Goal: Communication & Community: Answer question/provide support

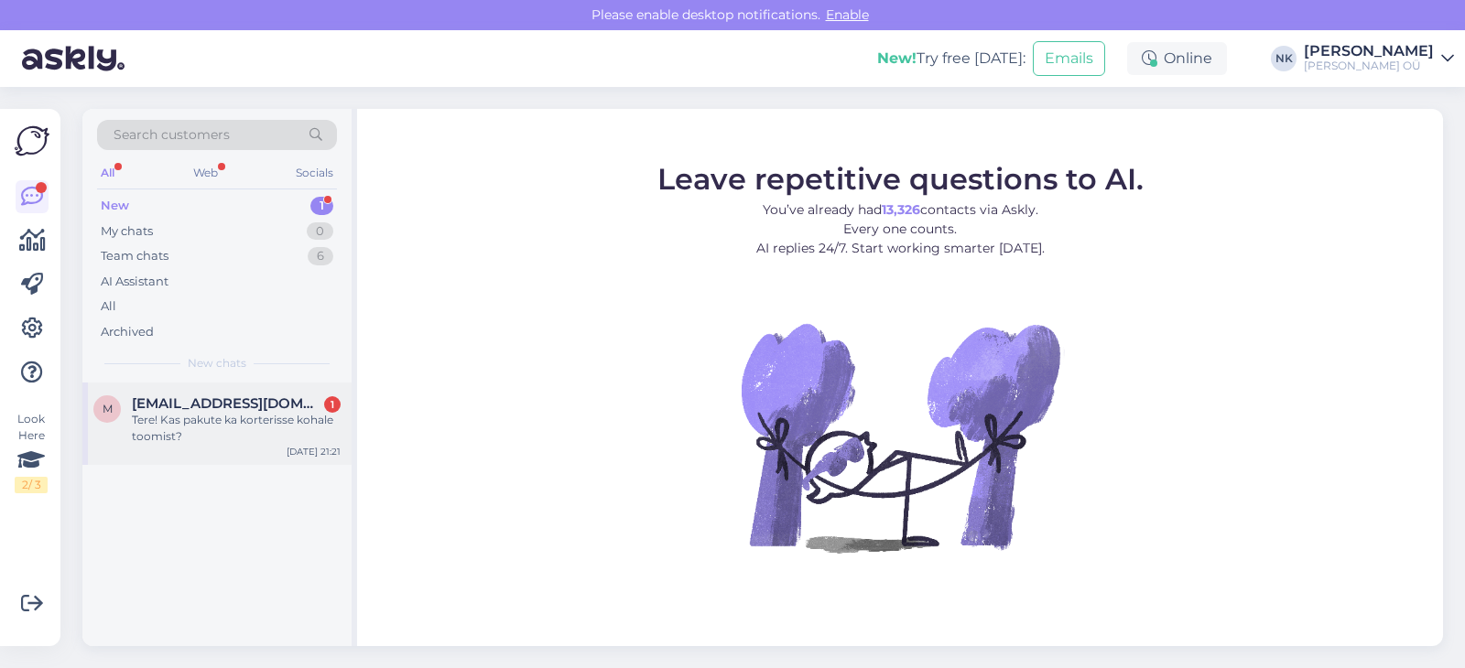
click at [293, 454] on div "m [EMAIL_ADDRESS][DOMAIN_NAME] 1 Tere! Kas pakute ka korterisse [PERSON_NAME] t…" at bounding box center [216, 424] width 269 height 82
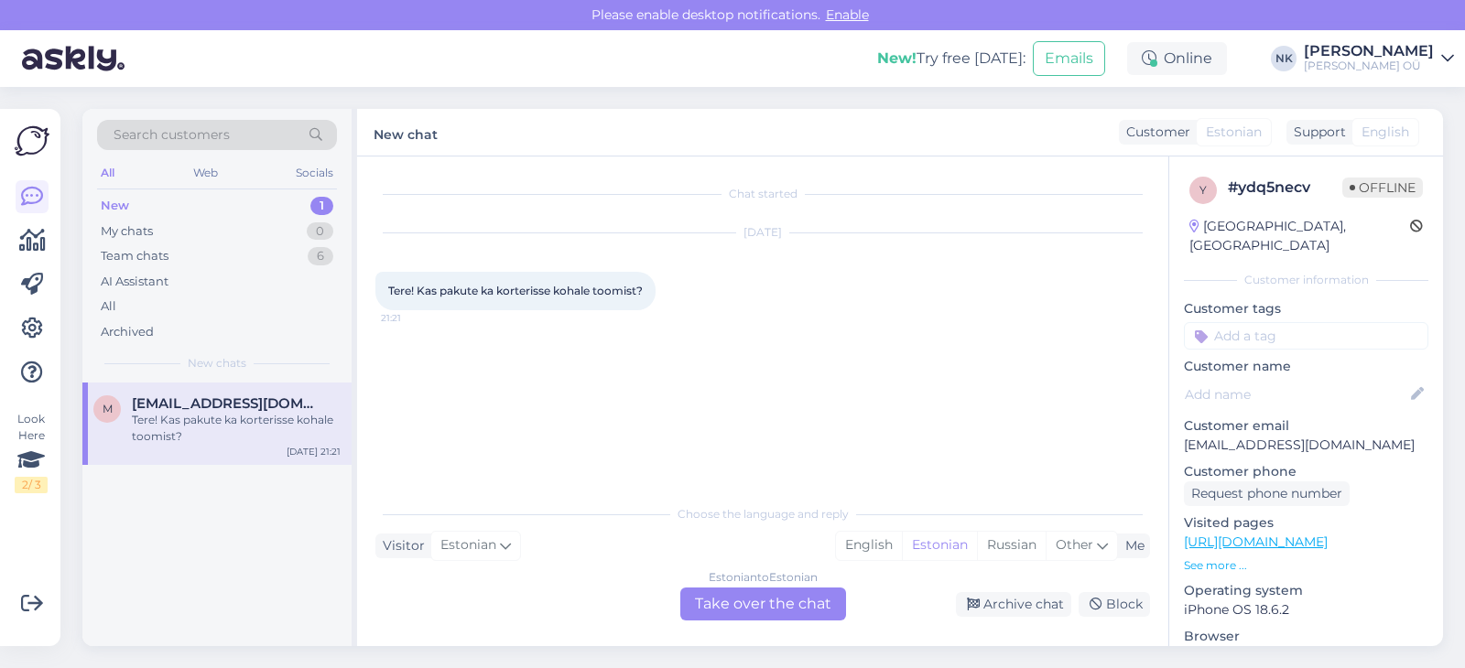
click at [292, 439] on div "Tere! Kas pakute ka korterisse kohale toomist?" at bounding box center [236, 428] width 209 height 33
click at [759, 600] on div "Estonian to Estonian Take over the chat" at bounding box center [763, 604] width 166 height 33
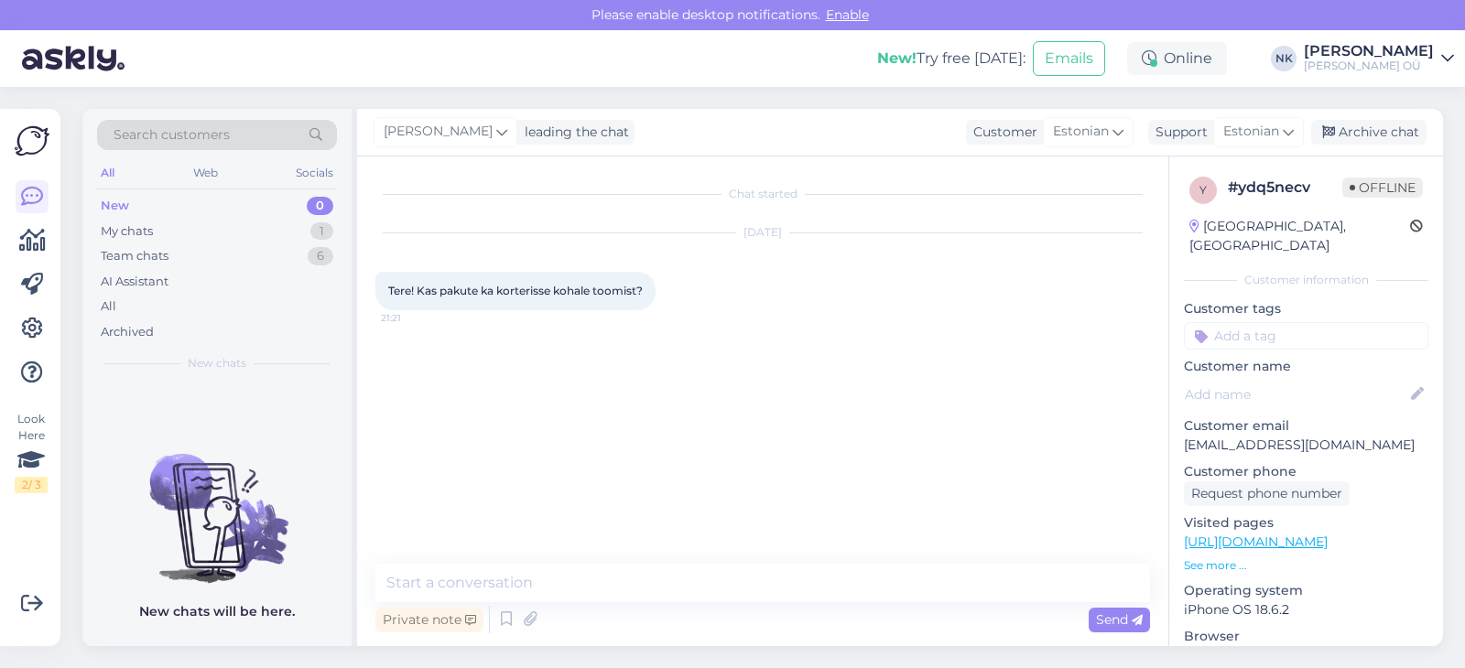
click at [1345, 158] on div "y # ydq5necv Offline [GEOGRAPHIC_DATA], [GEOGRAPHIC_DATA] Customer information …" at bounding box center [1306, 543] width 274 height 772
click at [1355, 131] on div "Archive chat" at bounding box center [1368, 132] width 115 height 25
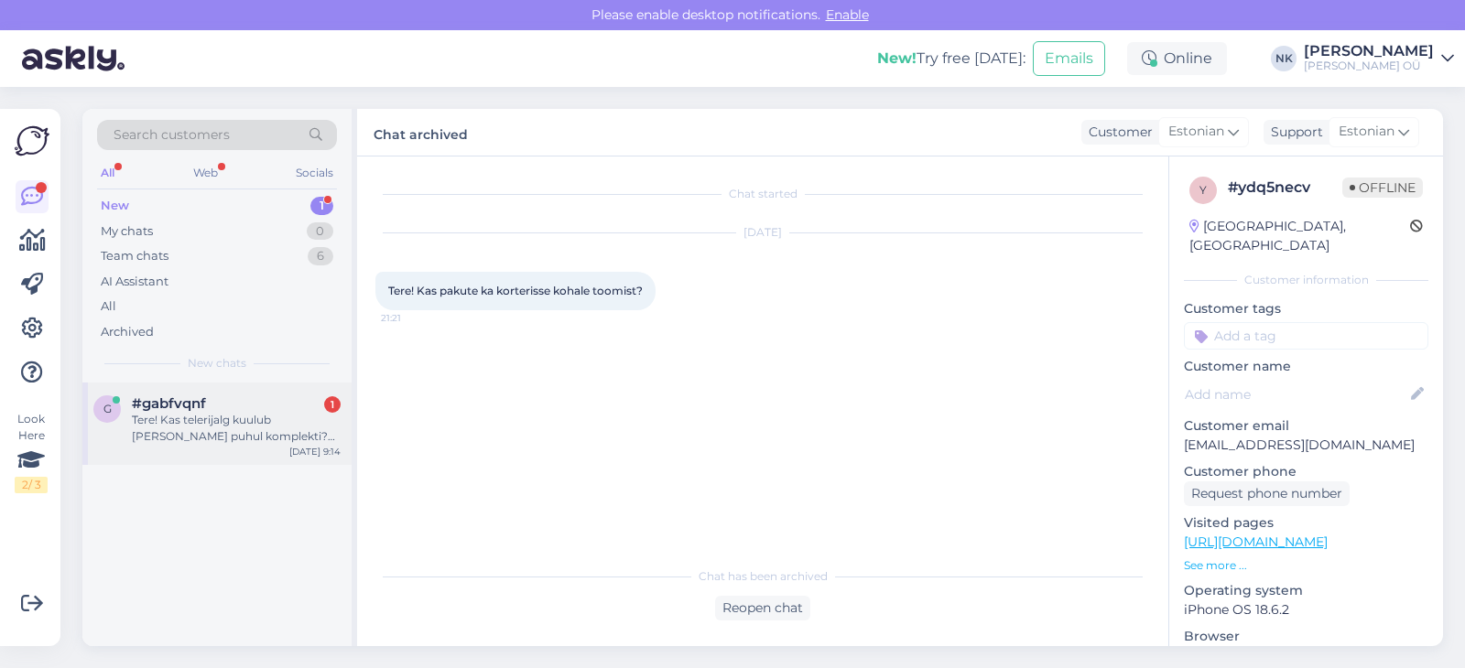
click at [221, 453] on div "g #gabfvqnf 1 Tere! Kas telerijalg kuulub [PERSON_NAME] puhul komplekti? [URL][…" at bounding box center [216, 424] width 269 height 82
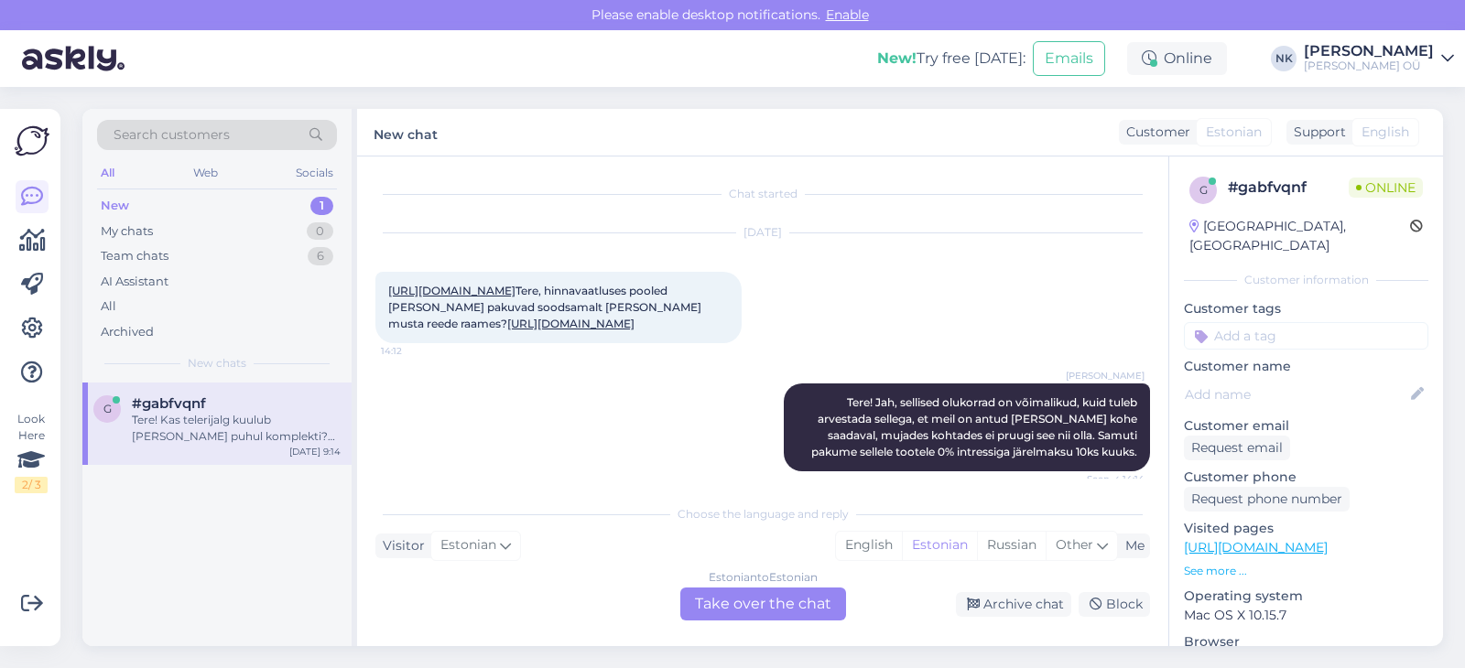
scroll to position [244, 0]
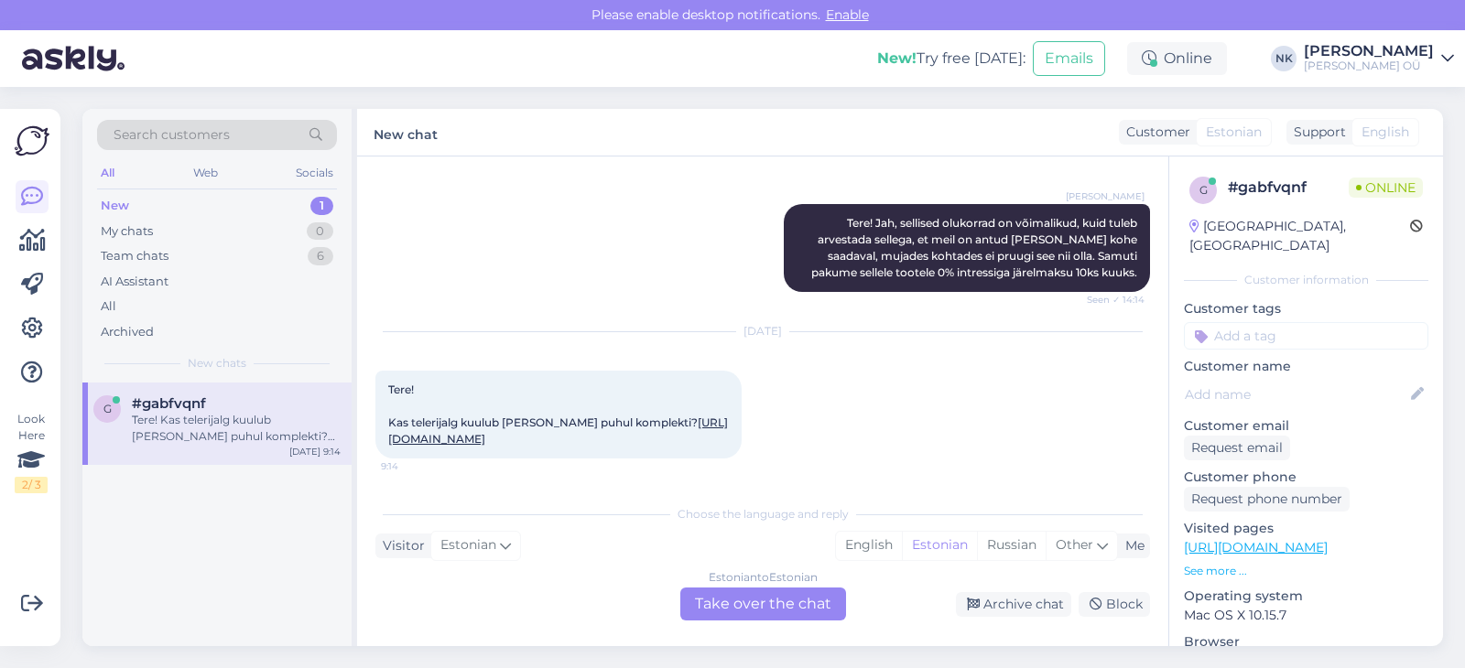
click at [714, 601] on div "Estonian to Estonian Take over the chat" at bounding box center [763, 604] width 166 height 33
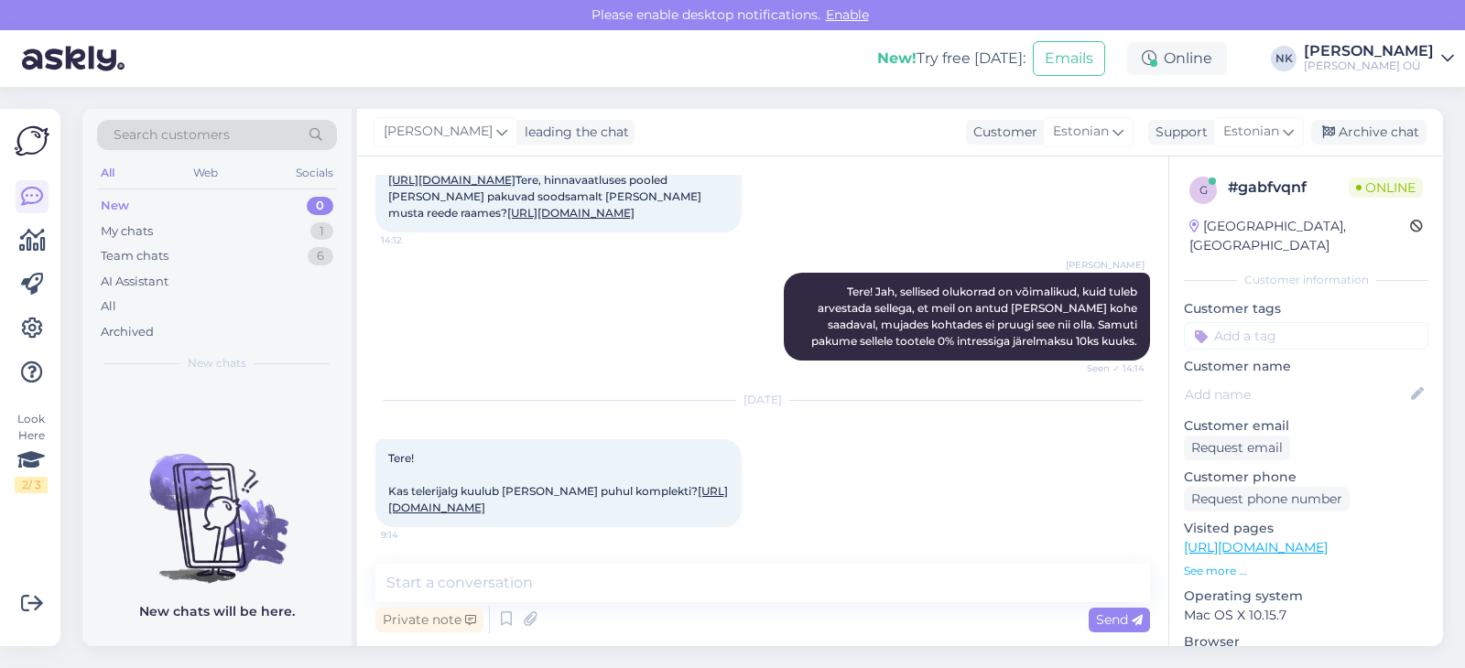
click at [577, 501] on div "Tere! Kas telerijalg kuulub [PERSON_NAME] puhul komplekti? [URL][DOMAIN_NAME] 9…" at bounding box center [558, 483] width 366 height 88
click at [605, 504] on div "Tere! Kas telerijalg kuulub [PERSON_NAME] puhul komplekti? [URL][DOMAIN_NAME] 9…" at bounding box center [558, 483] width 366 height 88
click at [605, 494] on link "[URL][DOMAIN_NAME]" at bounding box center [558, 499] width 340 height 30
click at [709, 579] on textarea at bounding box center [762, 583] width 774 height 38
click at [687, 585] on textarea "Tere! Ei, sellel ei ole telerijalga" at bounding box center [762, 583] width 774 height 38
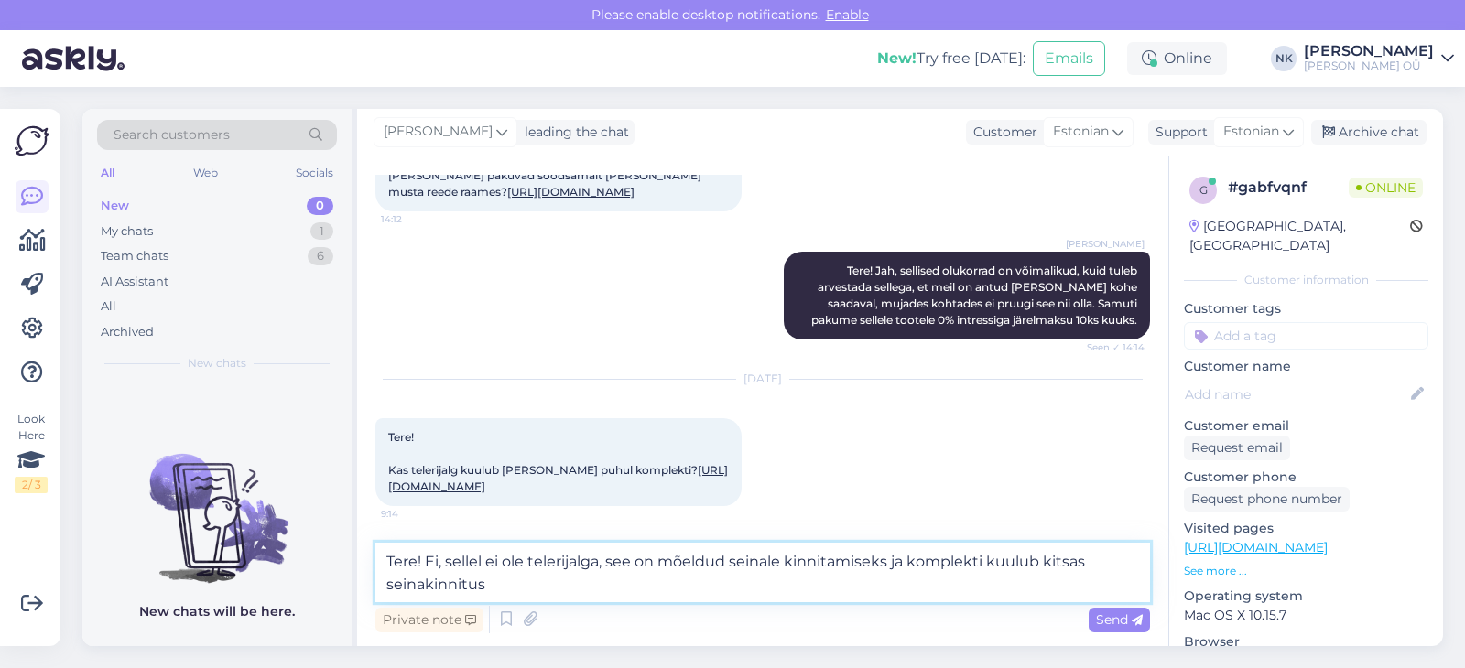
click at [1080, 561] on textarea "Tere! Ei, sellel ei ole telerijalga, see on mõeldud seinale kinnitamiseks ja ko…" at bounding box center [762, 573] width 774 height 60
type textarea "Tere! Ei, sellel ei ole telerijalga, see on mõeldud seinale kinnitamiseks ja ko…"
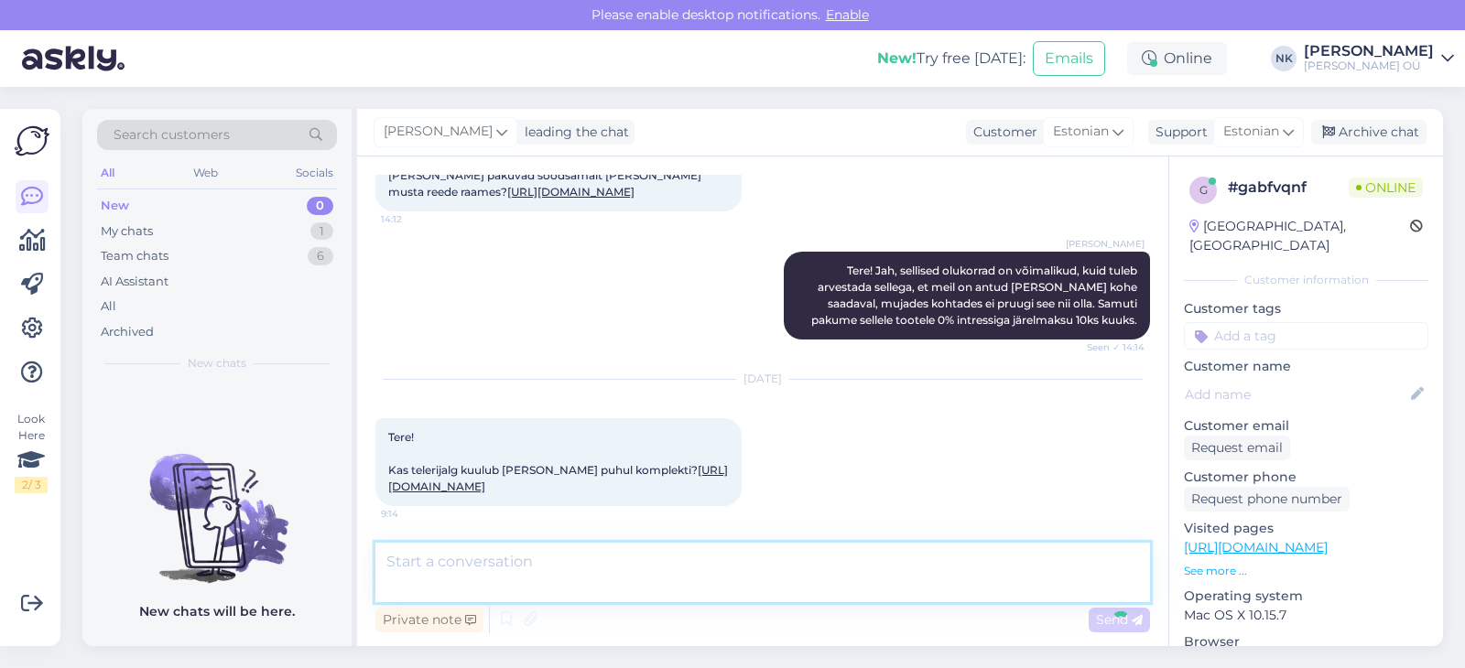
scroll to position [271, 0]
